Goal: Information Seeking & Learning: Learn about a topic

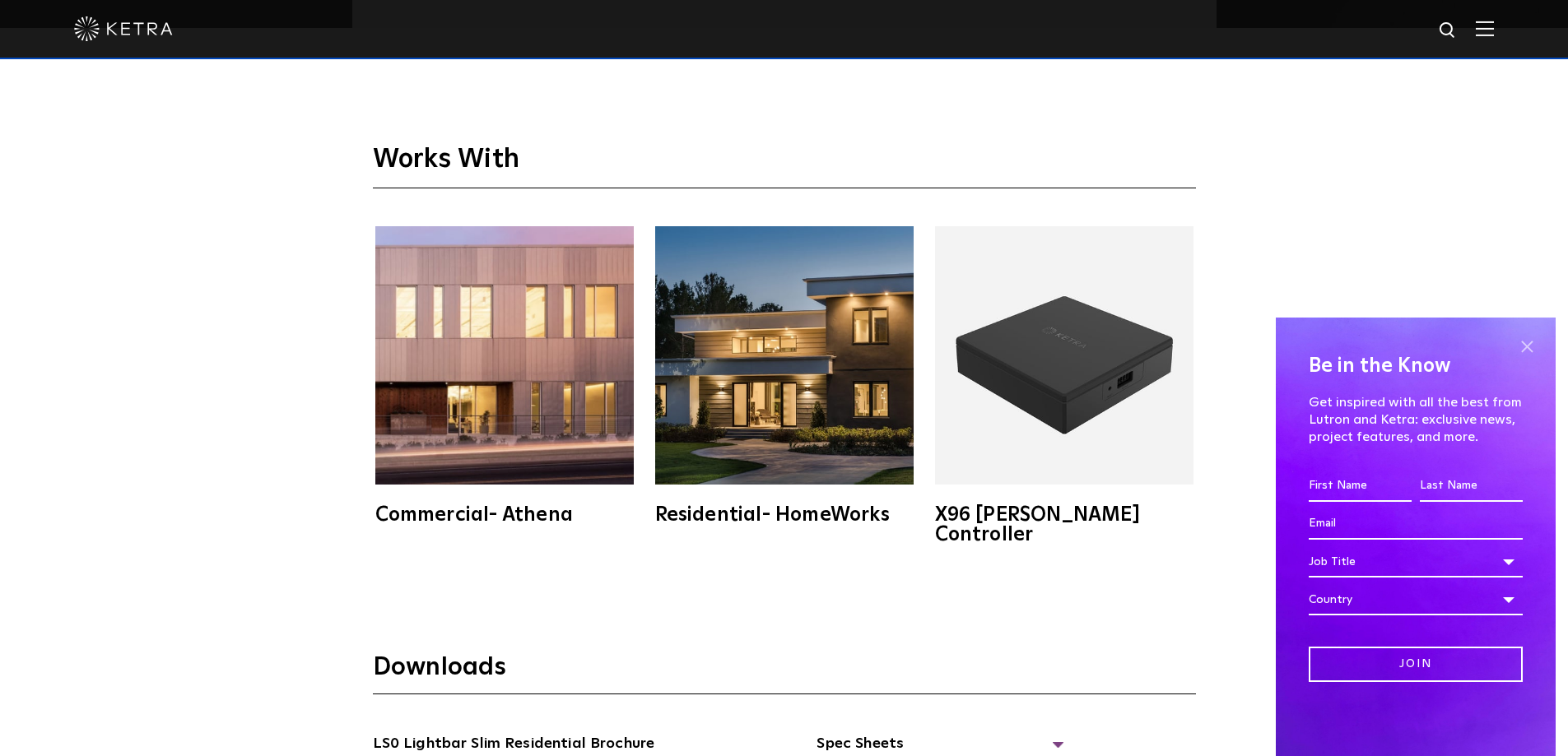
click at [1532, 348] on span at bounding box center [1526, 346] width 25 height 25
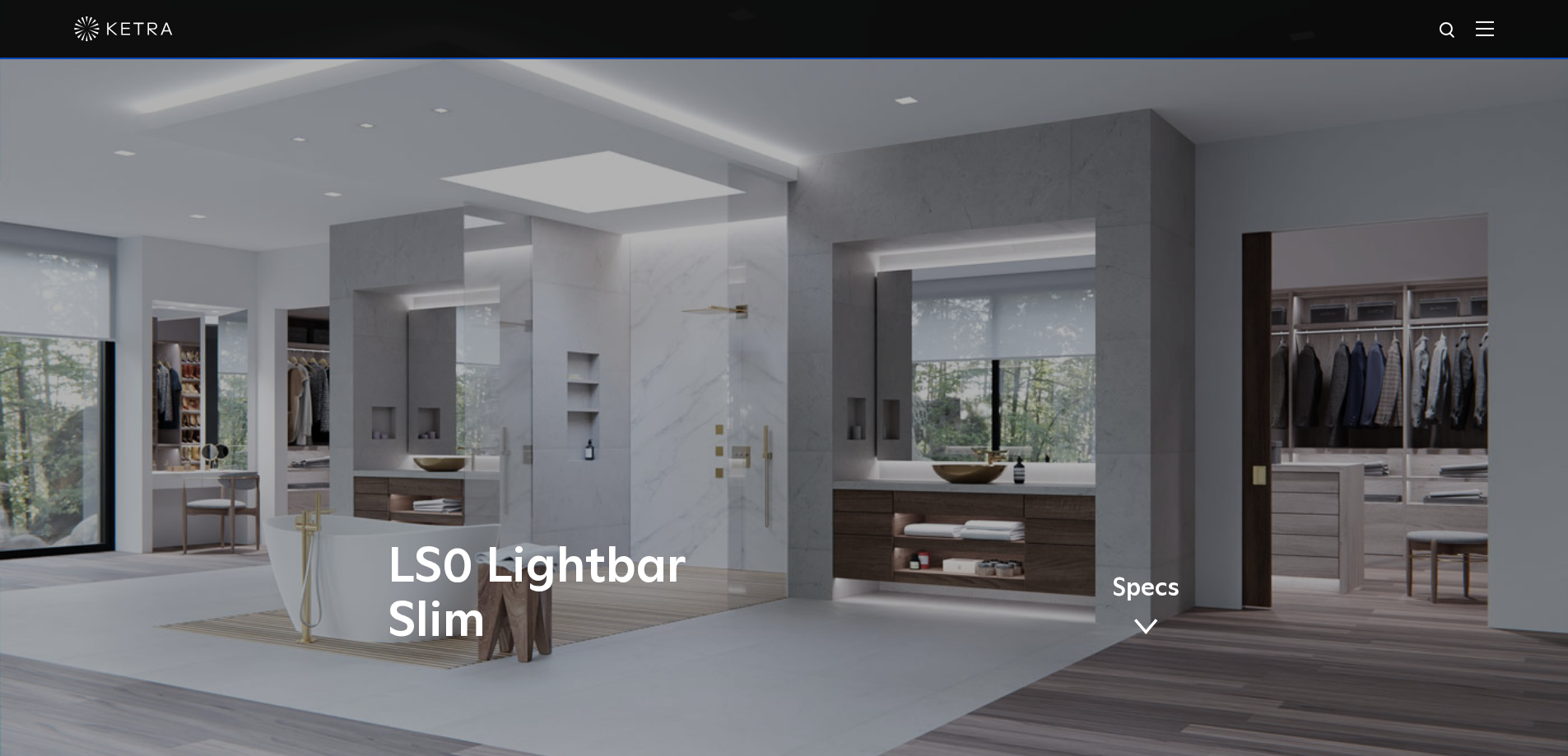
click at [1492, 37] on img at bounding box center [1485, 29] width 18 height 16
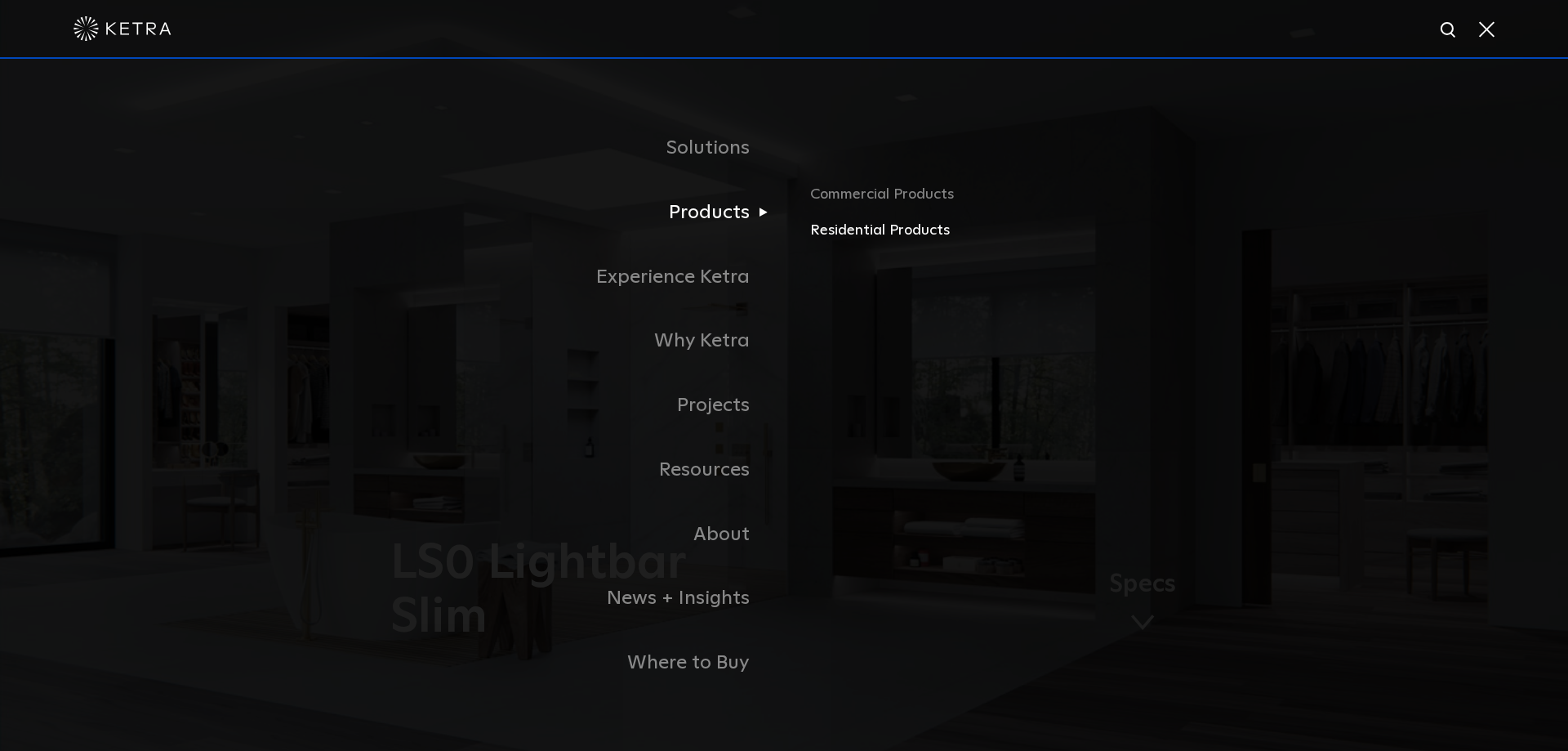
click at [840, 232] on link "Residential Products" at bounding box center [1001, 231] width 382 height 24
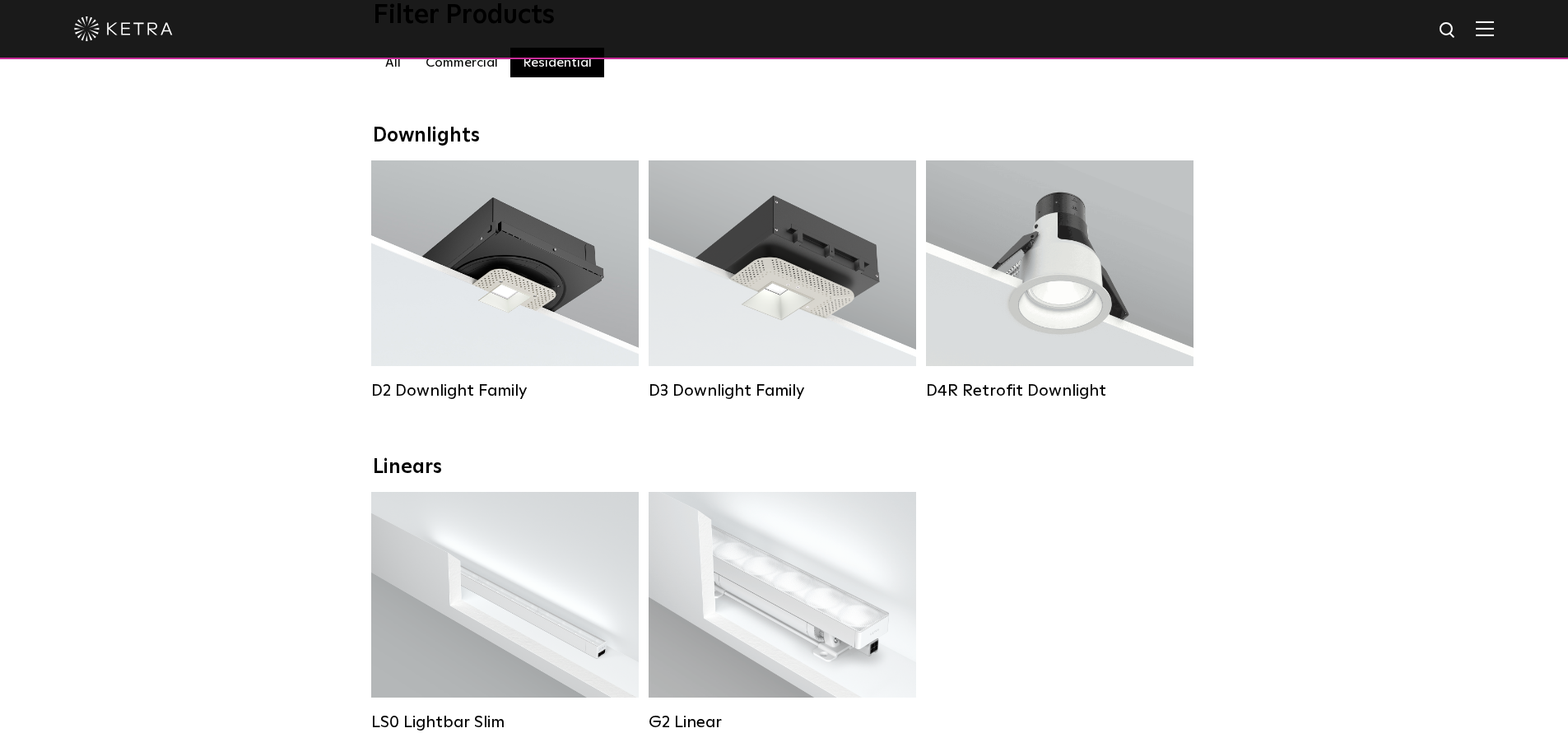
scroll to position [494, 0]
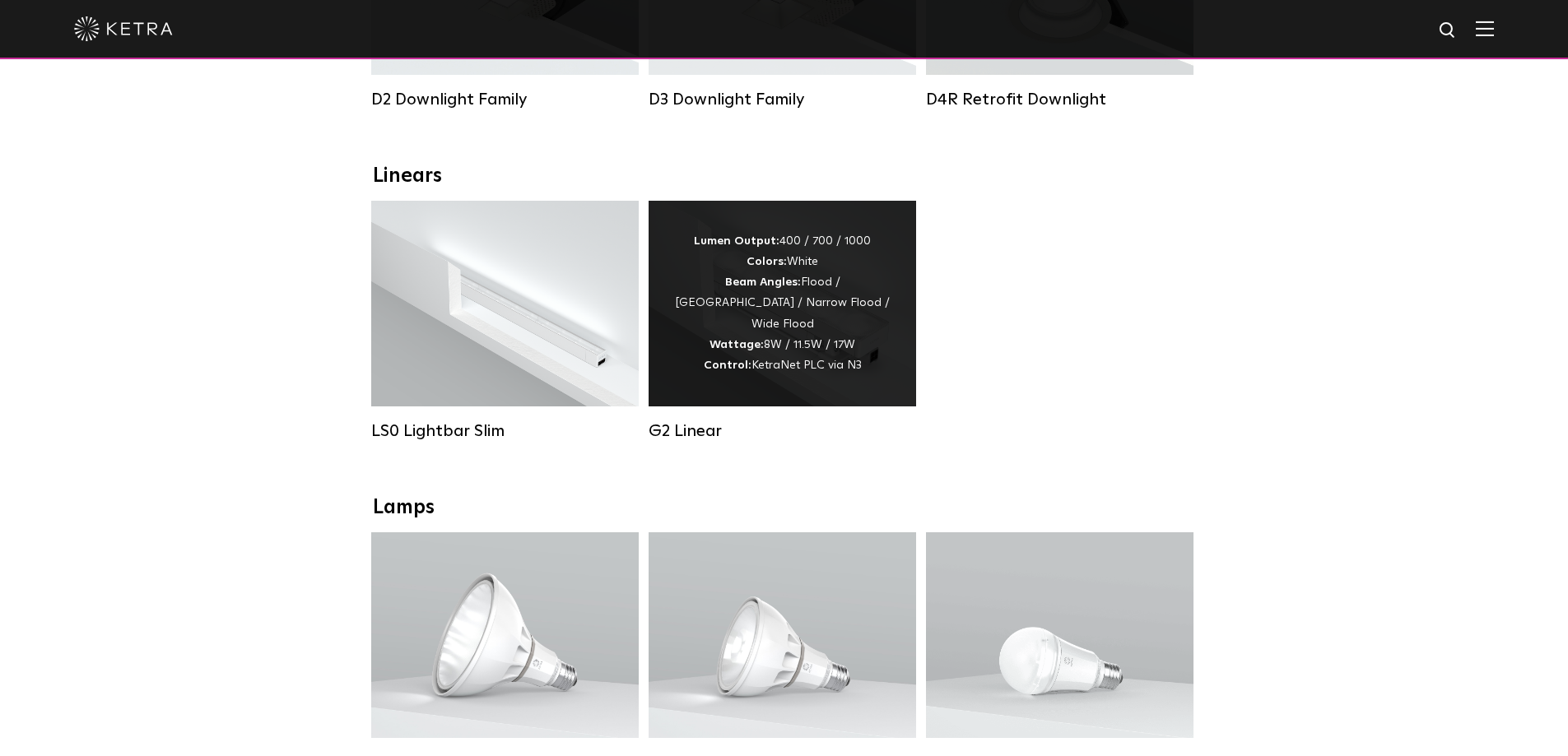
click at [750, 288] on strong "Beam Angles:" at bounding box center [762, 282] width 75 height 12
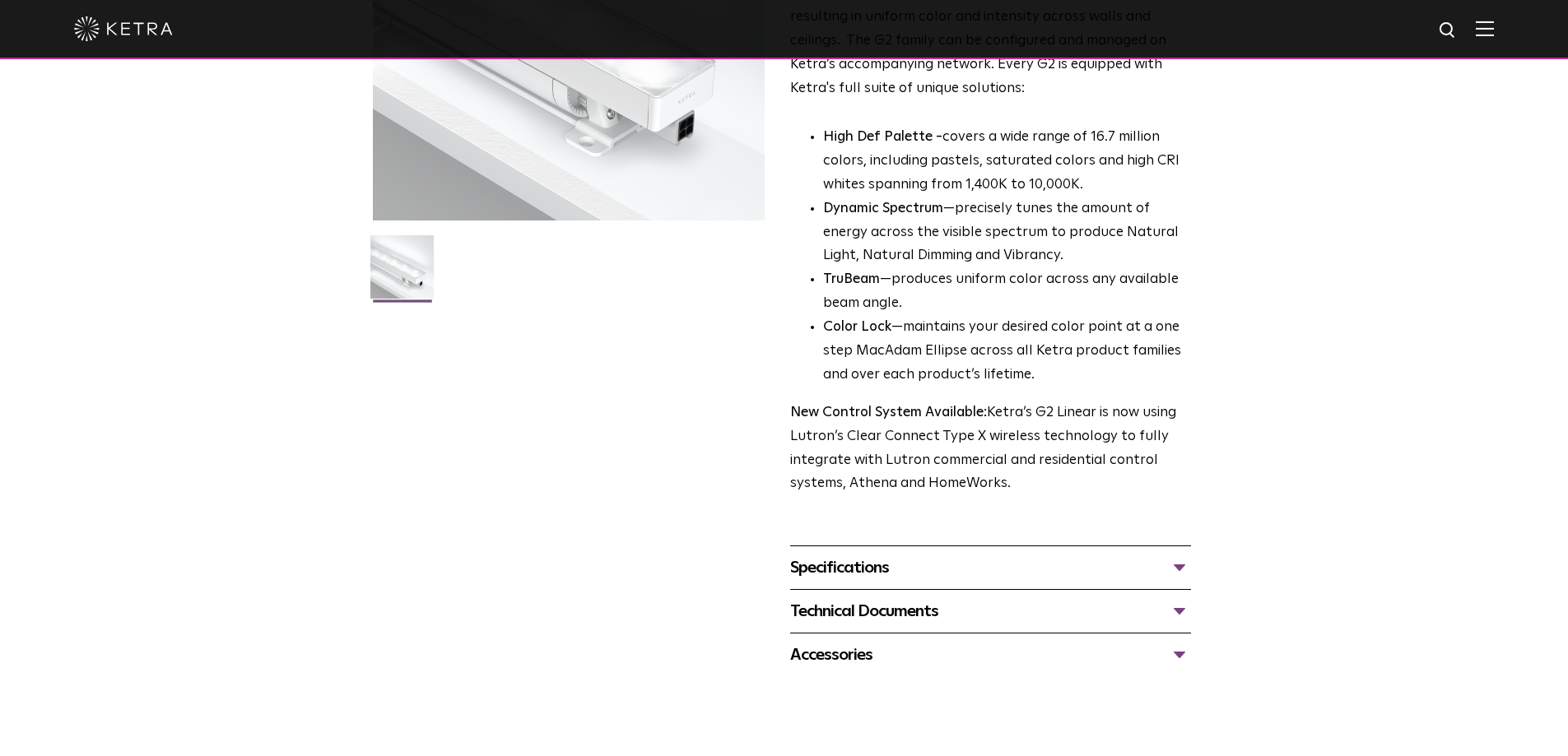
scroll to position [330, 0]
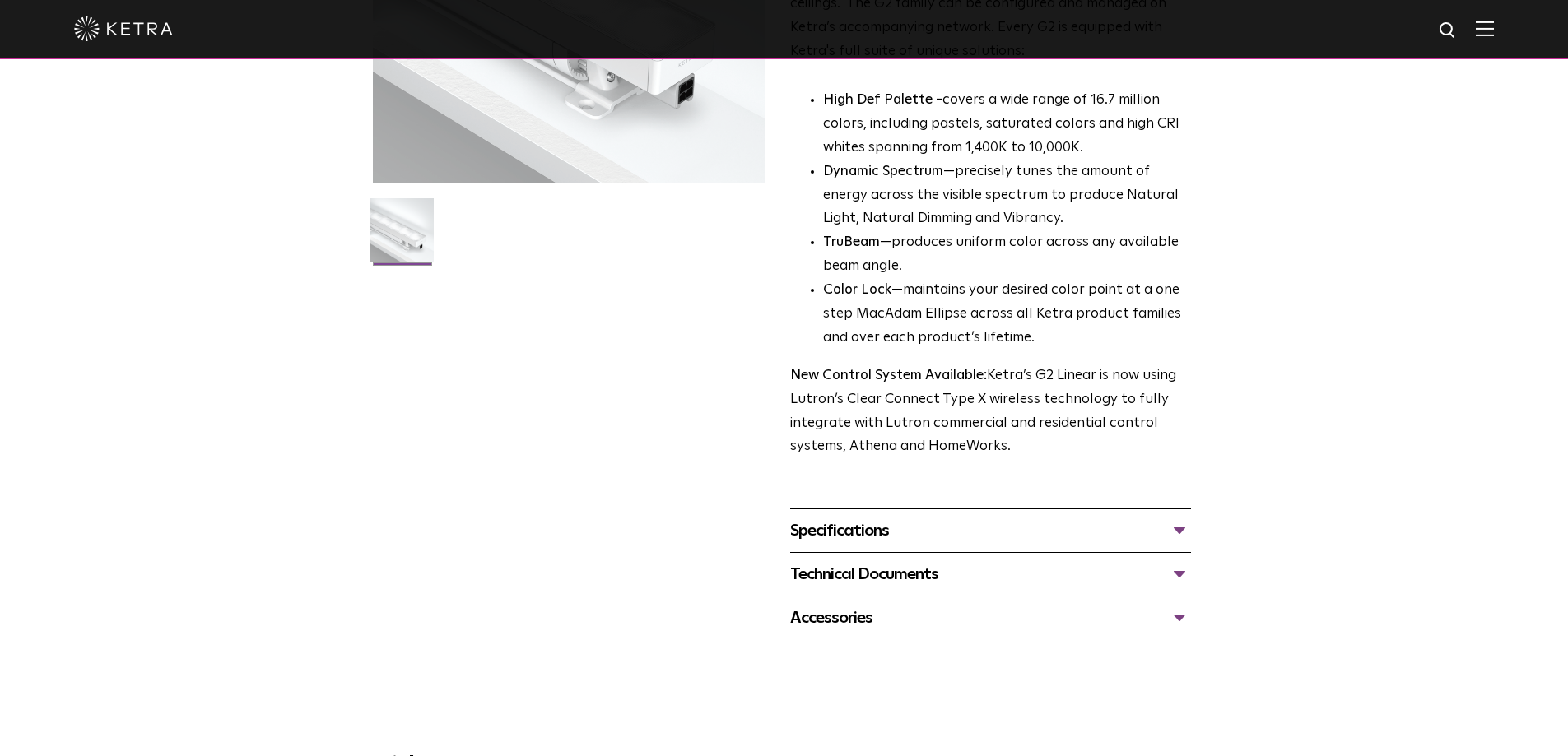
click at [1154, 529] on div "Specifications" at bounding box center [990, 530] width 401 height 27
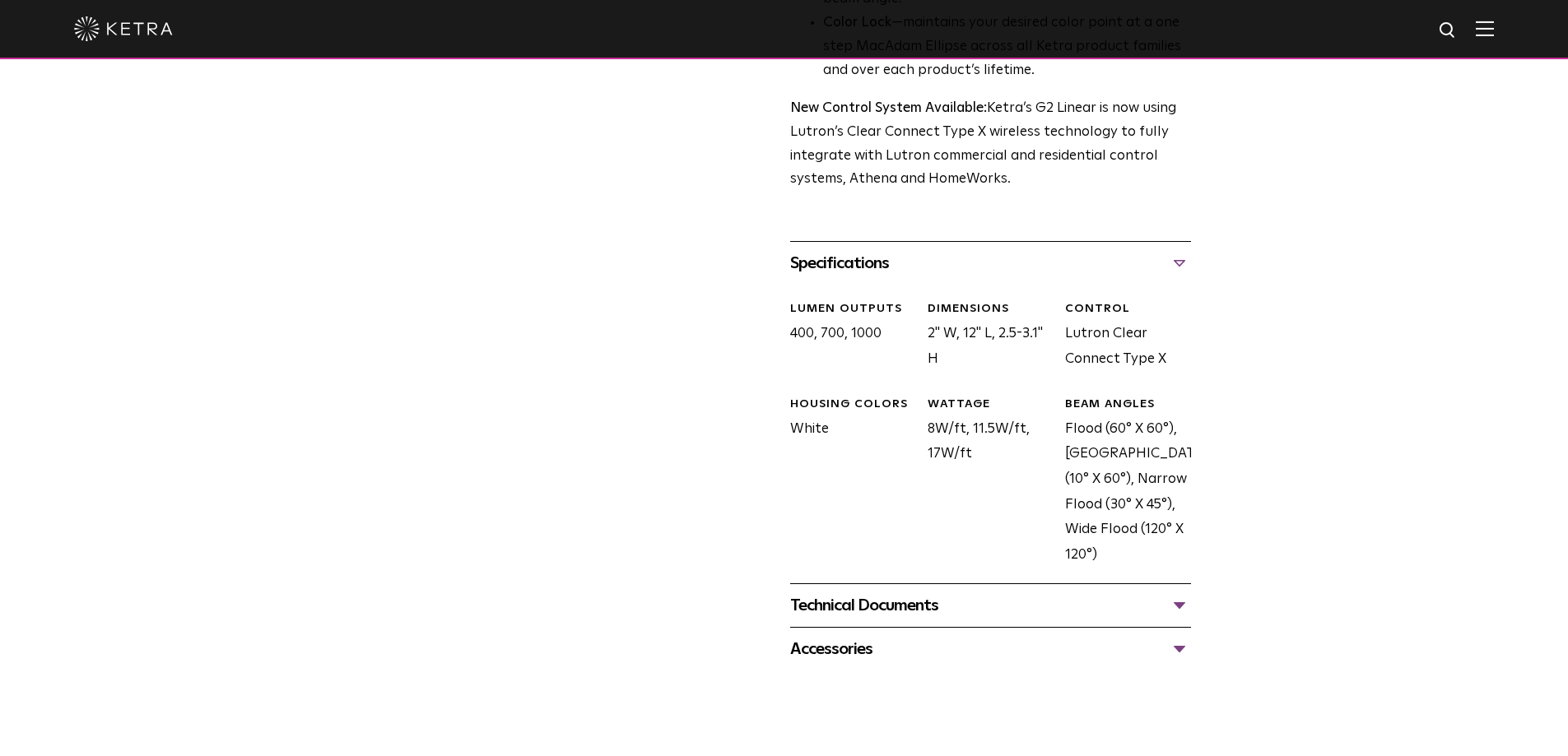
scroll to position [740, 0]
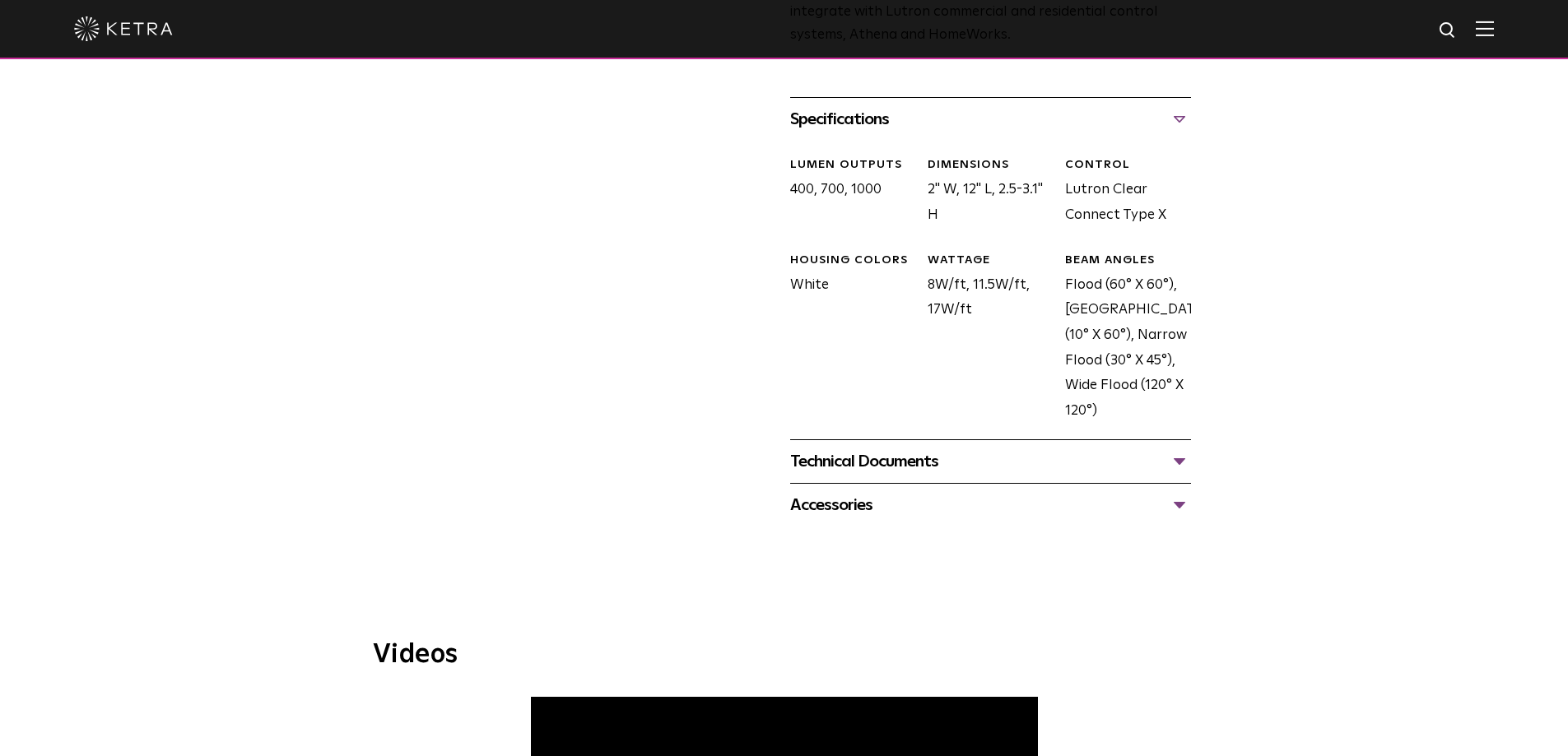
click at [1183, 462] on div "Technical Documents" at bounding box center [990, 461] width 401 height 27
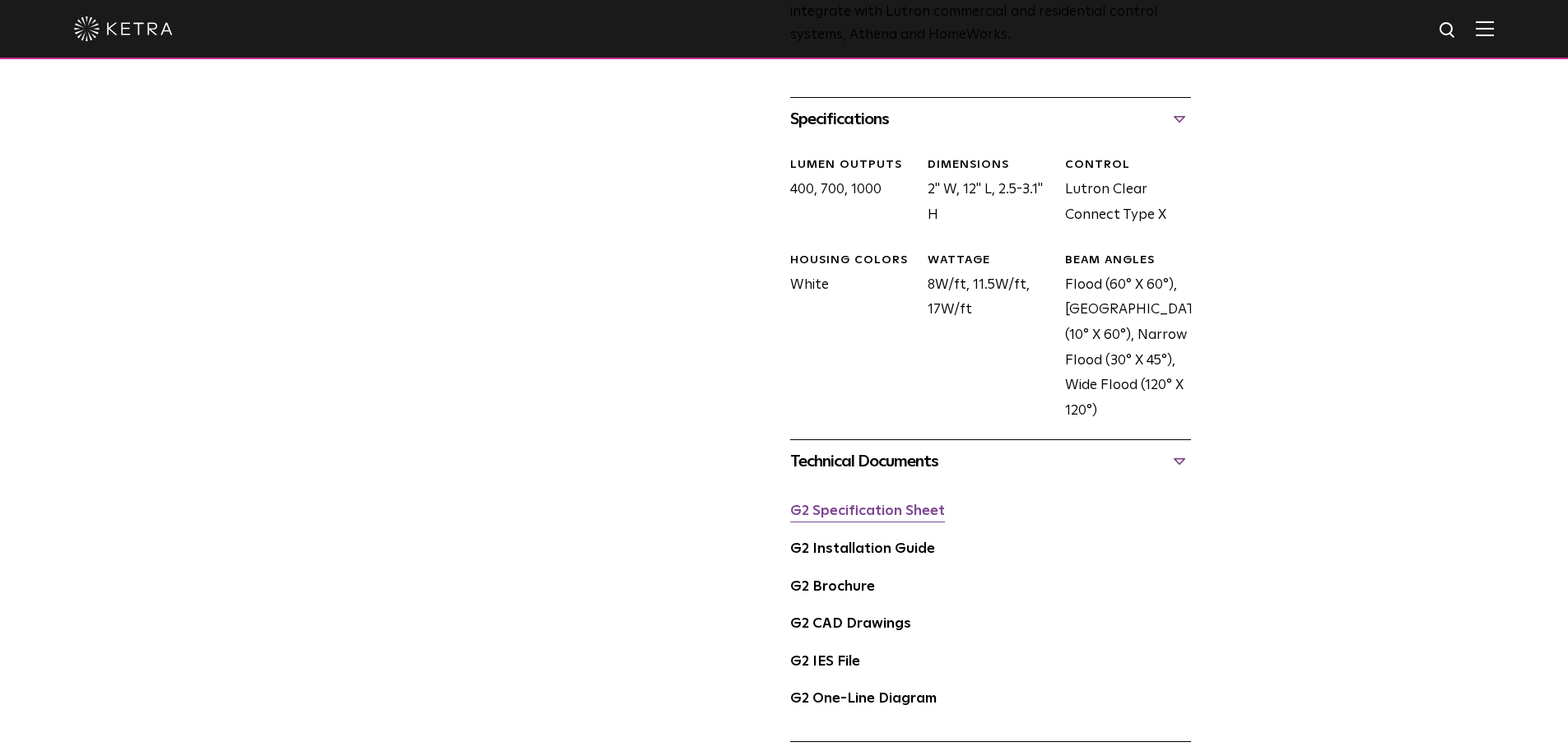
click at [851, 512] on link "G2 Specification Sheet" at bounding box center [867, 512] width 154 height 14
click at [841, 590] on link "G2 Brochure" at bounding box center [833, 587] width 85 height 14
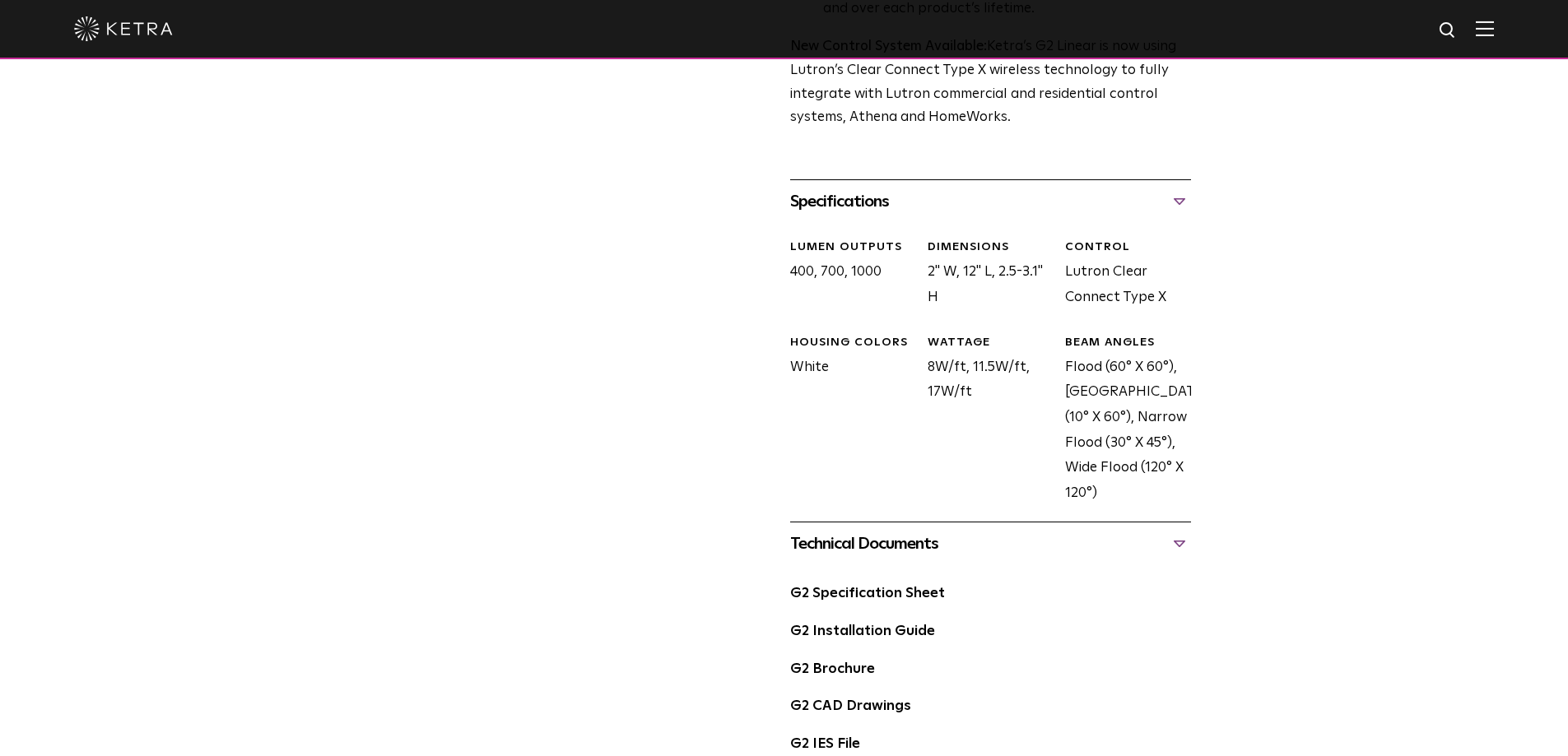
scroll to position [904, 0]
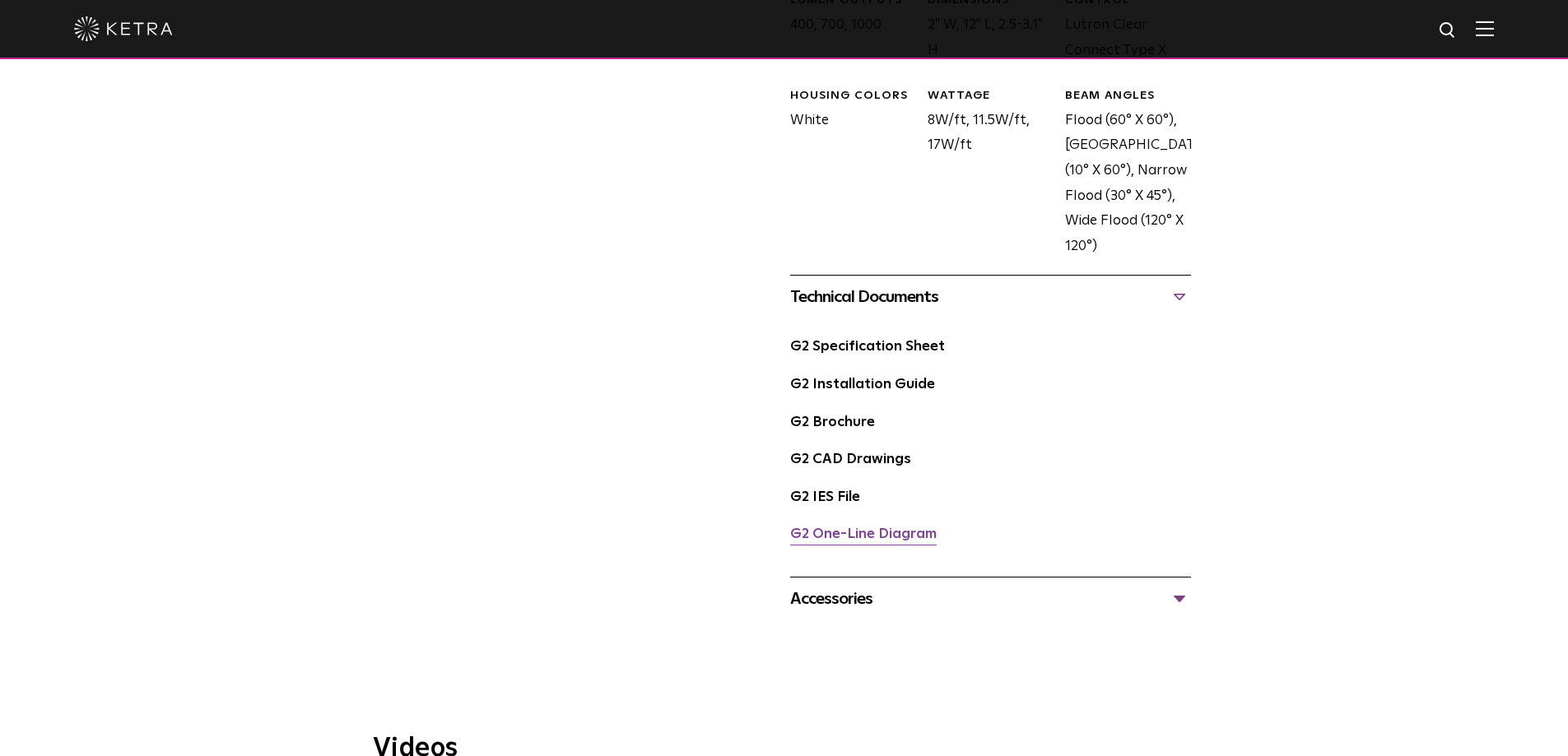
click at [896, 541] on link "G2 One-Line Diagram" at bounding box center [863, 534] width 147 height 14
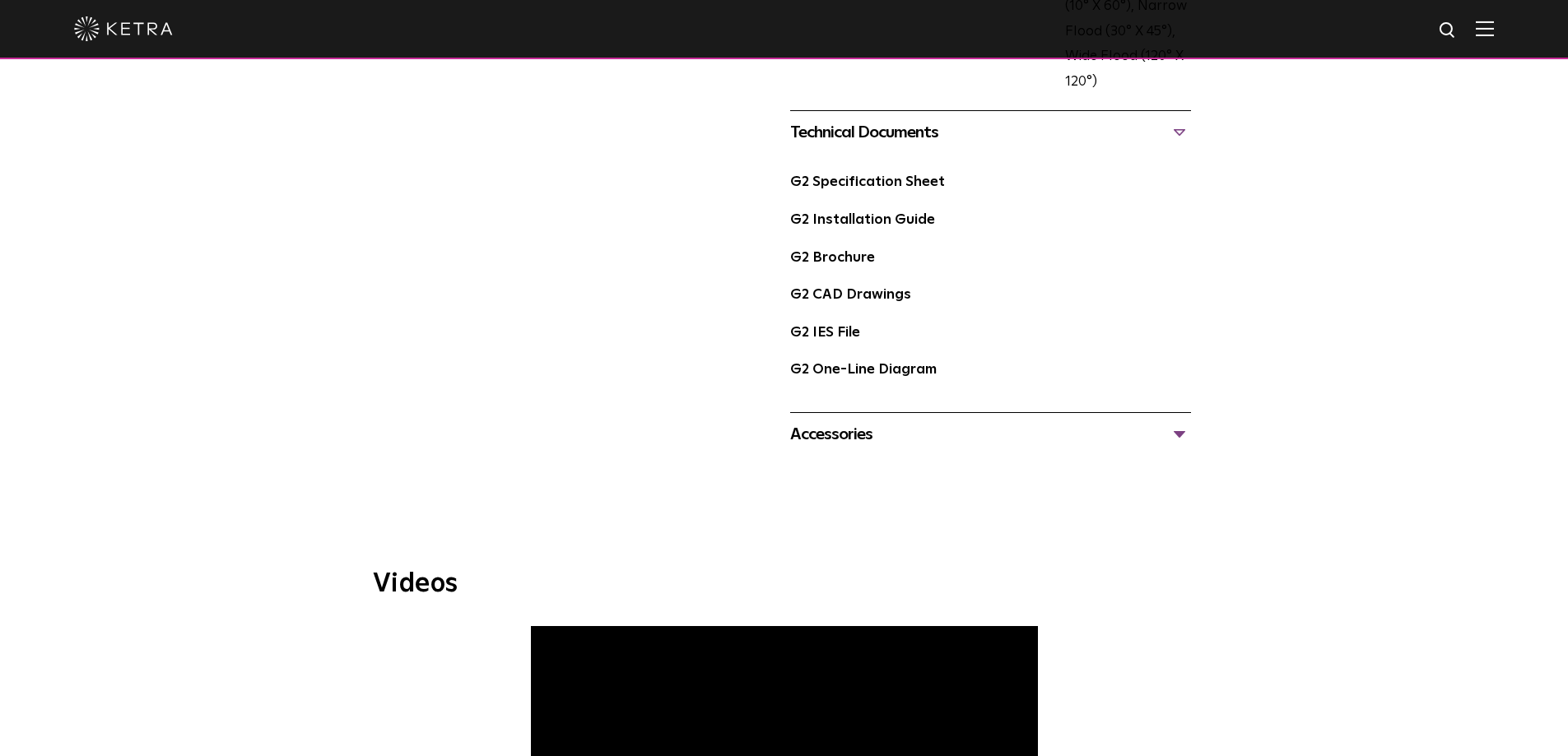
click at [1174, 434] on div "Accessories" at bounding box center [990, 434] width 401 height 27
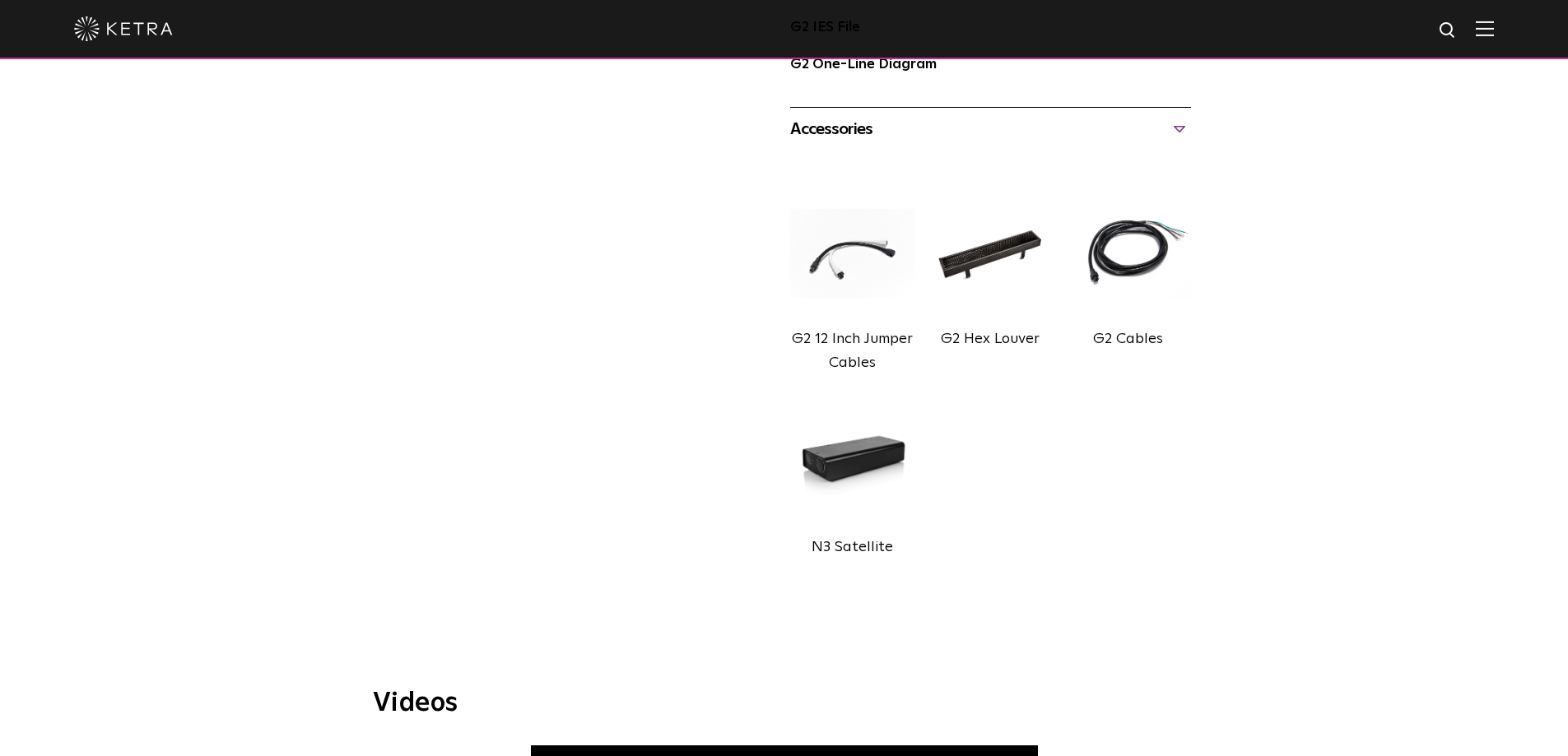
scroll to position [1398, 0]
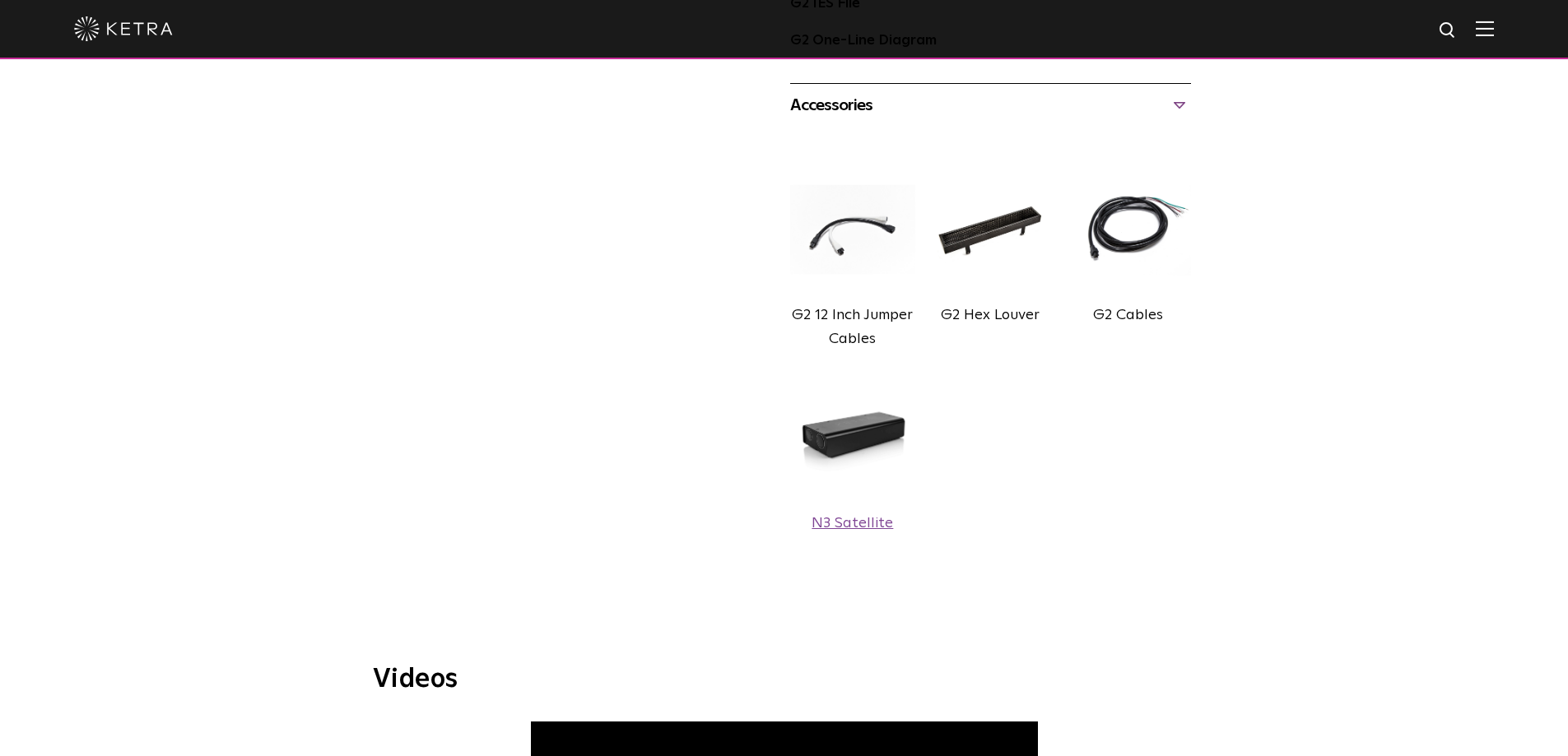
click at [843, 431] on img at bounding box center [852, 437] width 125 height 140
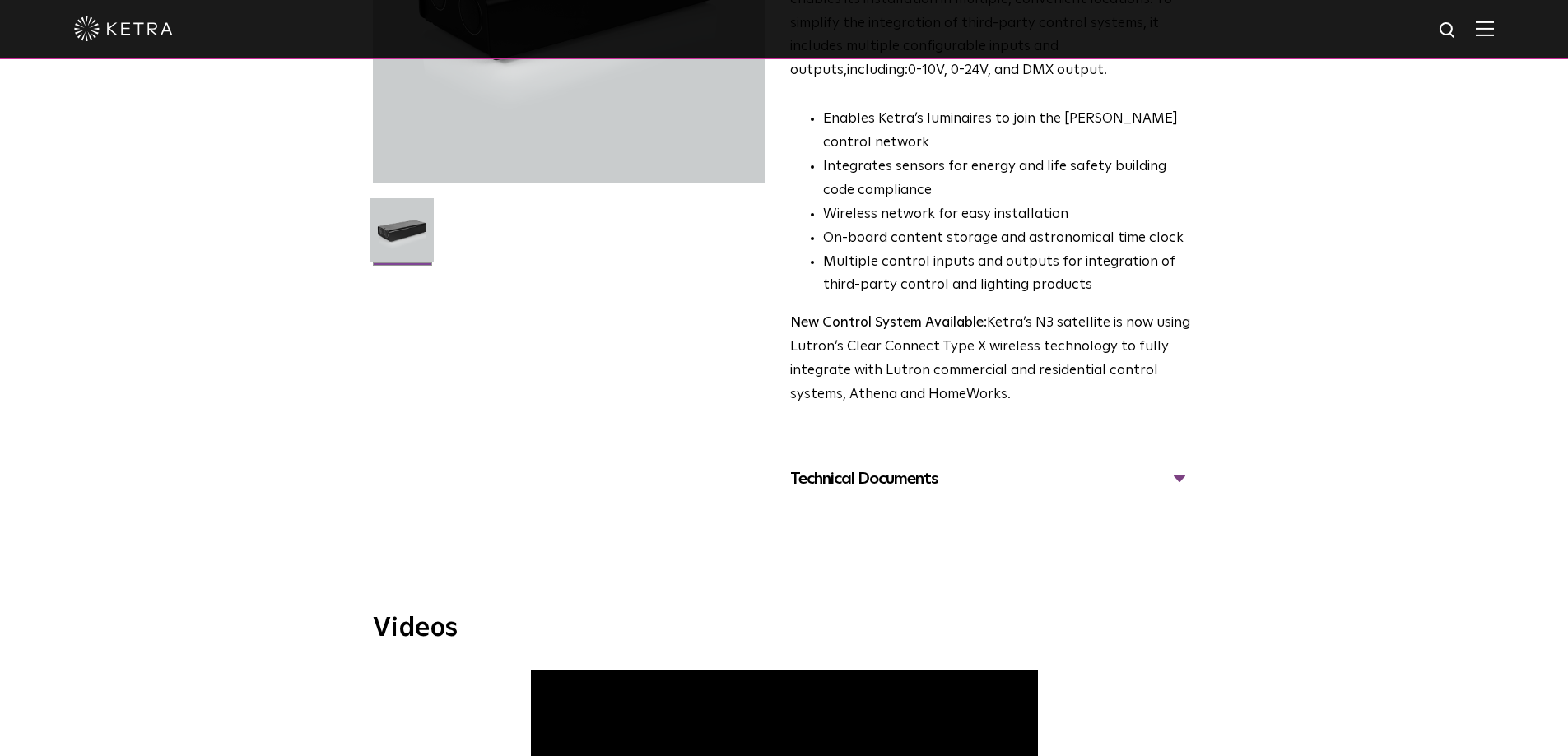
scroll to position [576, 0]
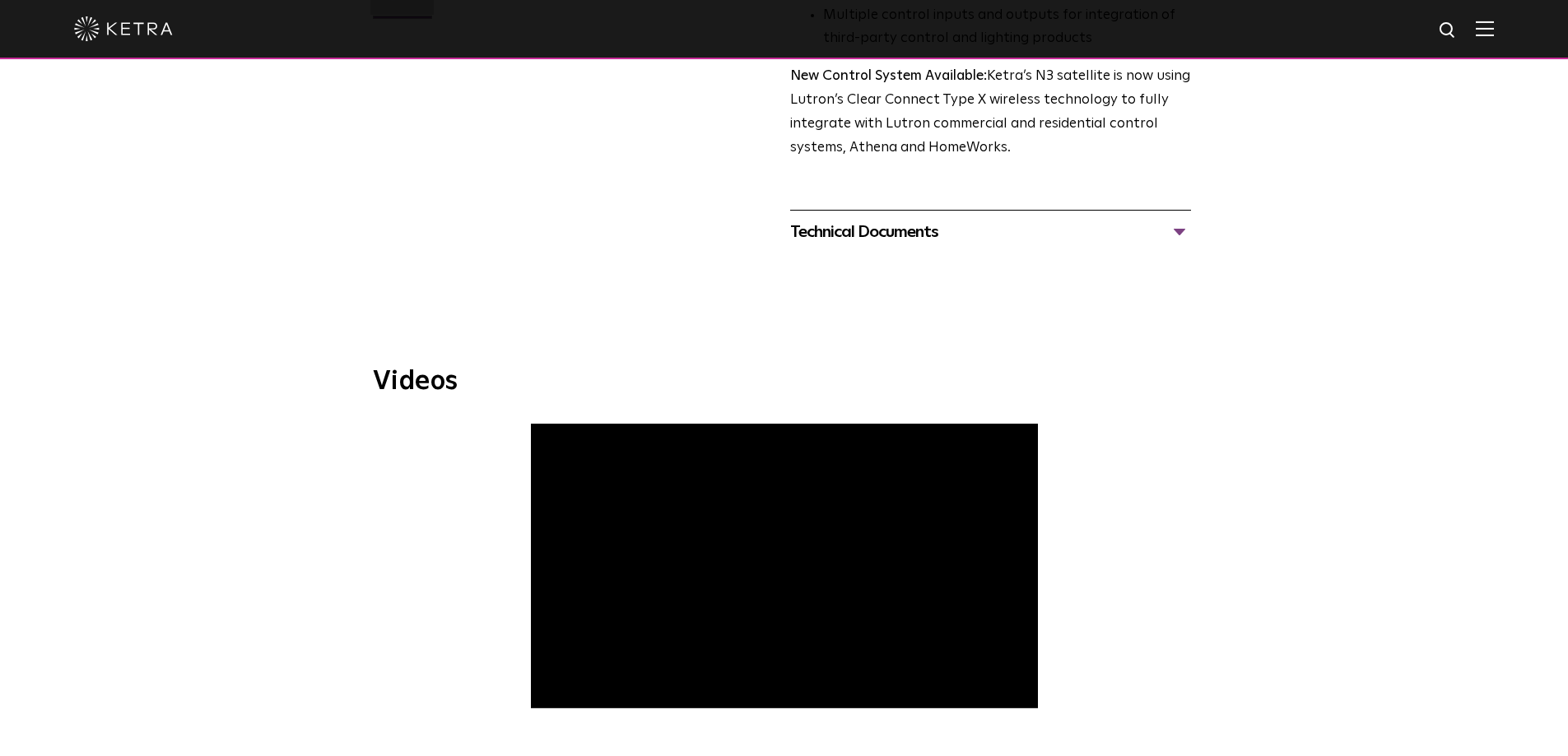
click at [1183, 232] on div "Technical Documents" at bounding box center [990, 232] width 401 height 27
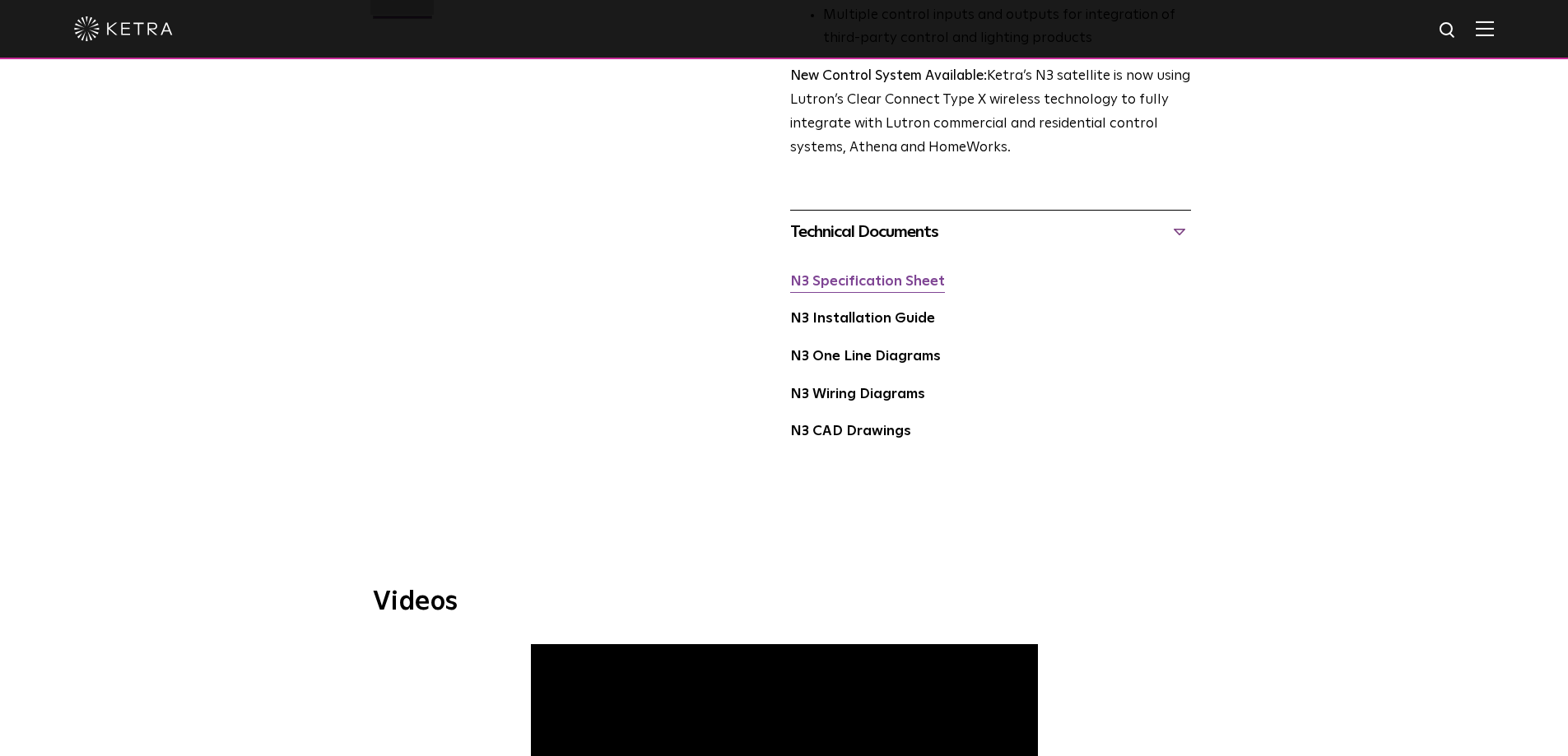
click at [841, 288] on link "N3 Specification Sheet" at bounding box center [867, 282] width 154 height 14
click at [856, 325] on link "N3 Installation Guide" at bounding box center [862, 319] width 145 height 14
